Goal: Information Seeking & Learning: Check status

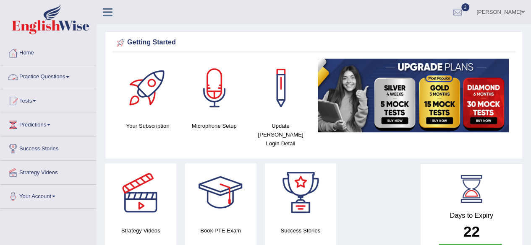
click at [62, 75] on link "Practice Questions" at bounding box center [48, 75] width 96 height 21
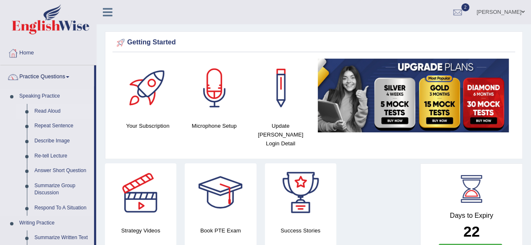
click at [52, 110] on link "Read Aloud" at bounding box center [62, 111] width 63 height 15
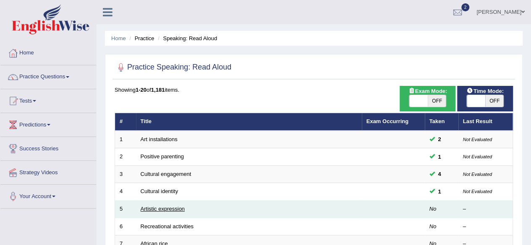
click at [161, 209] on link "Artistic expression" at bounding box center [163, 209] width 44 height 6
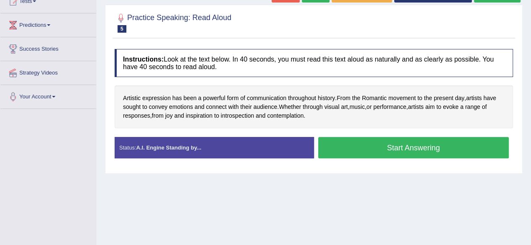
scroll to position [101, 0]
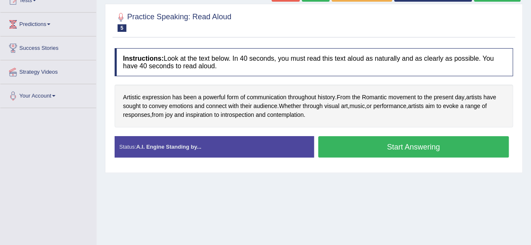
click at [365, 146] on button "Start Answering" at bounding box center [413, 146] width 191 height 21
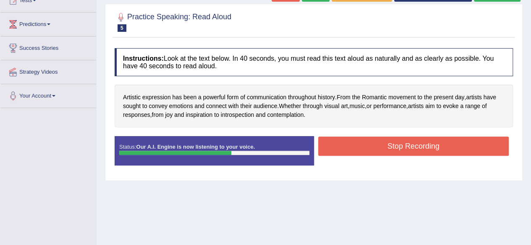
click at [365, 146] on button "Stop Recording" at bounding box center [413, 146] width 191 height 19
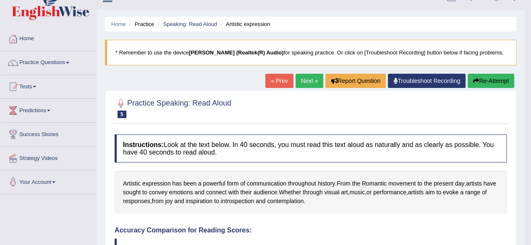
scroll to position [0, 0]
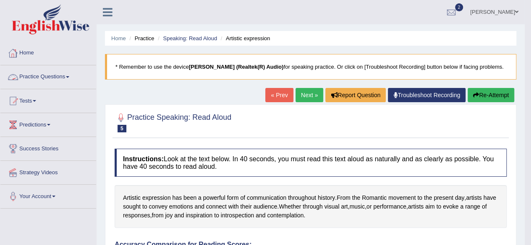
click at [49, 76] on link "Practice Questions" at bounding box center [48, 75] width 96 height 21
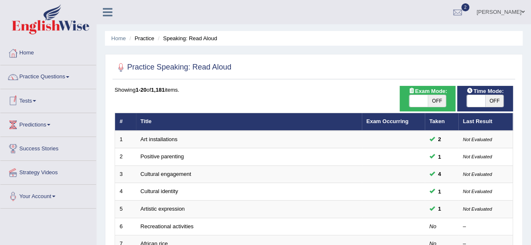
click at [42, 98] on link "Tests" at bounding box center [48, 99] width 96 height 21
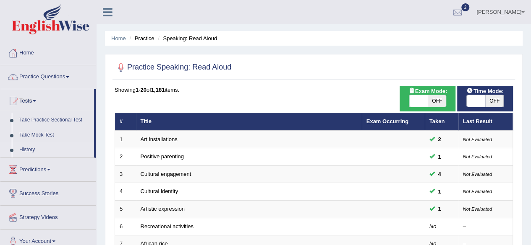
click at [27, 147] on link "History" at bounding box center [55, 150] width 78 height 15
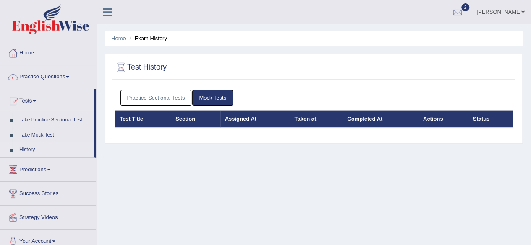
click at [152, 92] on link "Practice Sectional Tests" at bounding box center [155, 98] width 71 height 16
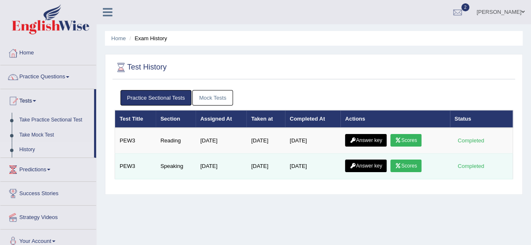
click at [408, 162] on link "Scores" at bounding box center [405, 166] width 31 height 13
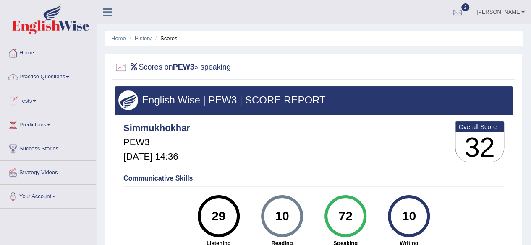
click at [66, 74] on link "Practice Questions" at bounding box center [48, 75] width 96 height 21
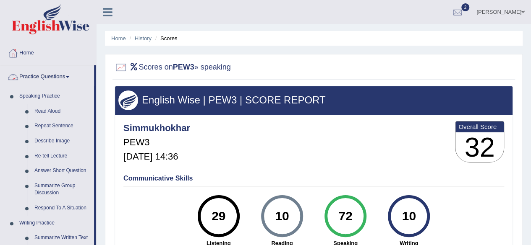
click at [69, 77] on span at bounding box center [67, 77] width 3 height 2
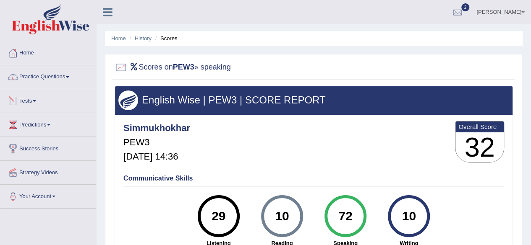
click at [35, 97] on link "Tests" at bounding box center [48, 99] width 96 height 21
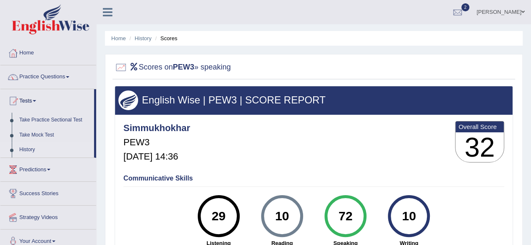
click at [31, 150] on link "History" at bounding box center [55, 150] width 78 height 15
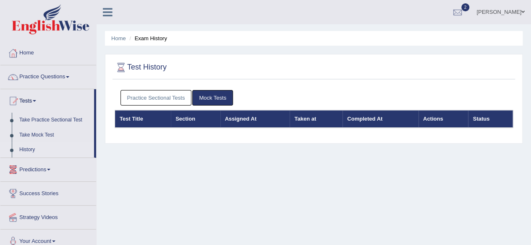
click at [170, 99] on link "Practice Sectional Tests" at bounding box center [155, 98] width 71 height 16
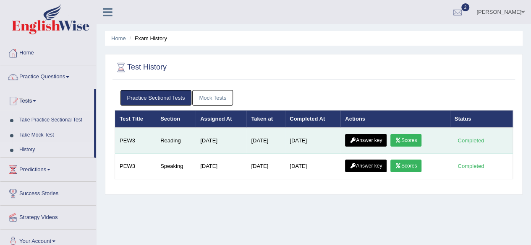
click at [402, 136] on link "Scores" at bounding box center [405, 140] width 31 height 13
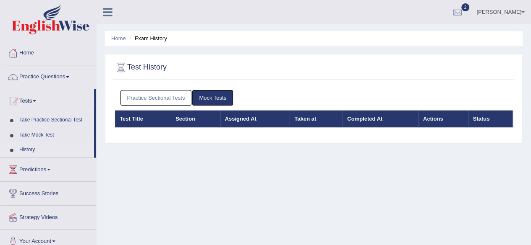
click at [26, 146] on link "History" at bounding box center [55, 150] width 78 height 15
click at [31, 150] on link "History" at bounding box center [55, 150] width 78 height 15
click at [157, 101] on link "Practice Sectional Tests" at bounding box center [155, 98] width 71 height 16
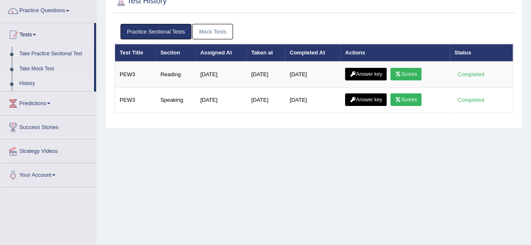
scroll to position [67, 0]
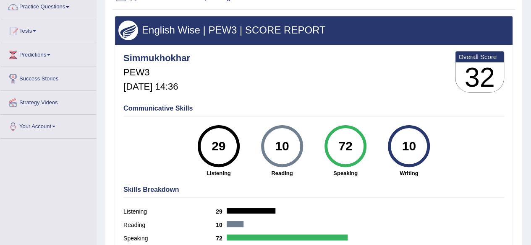
scroll to position [89, 0]
